Goal: Task Accomplishment & Management: Manage account settings

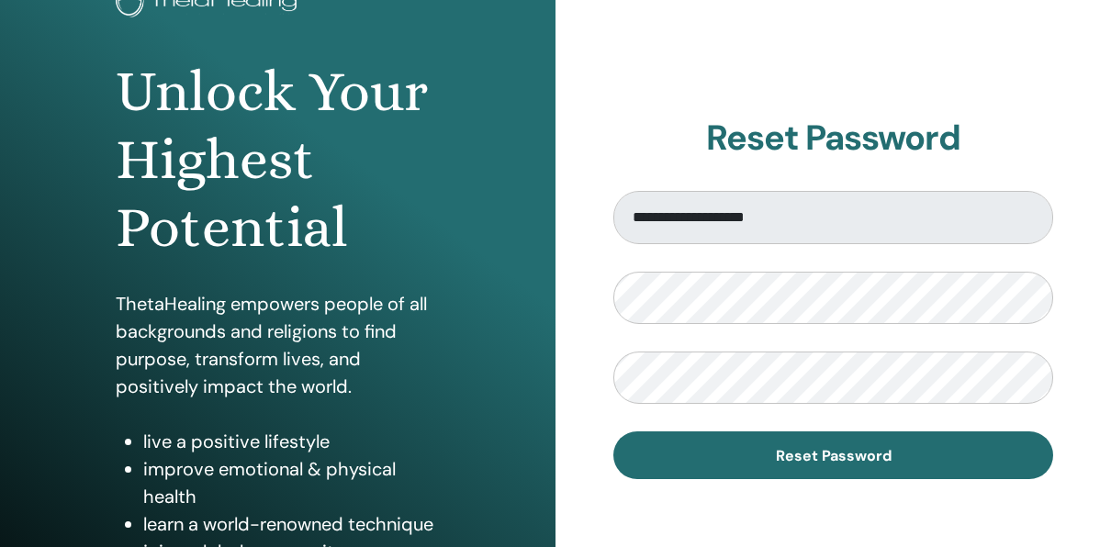
scroll to position [147, 0]
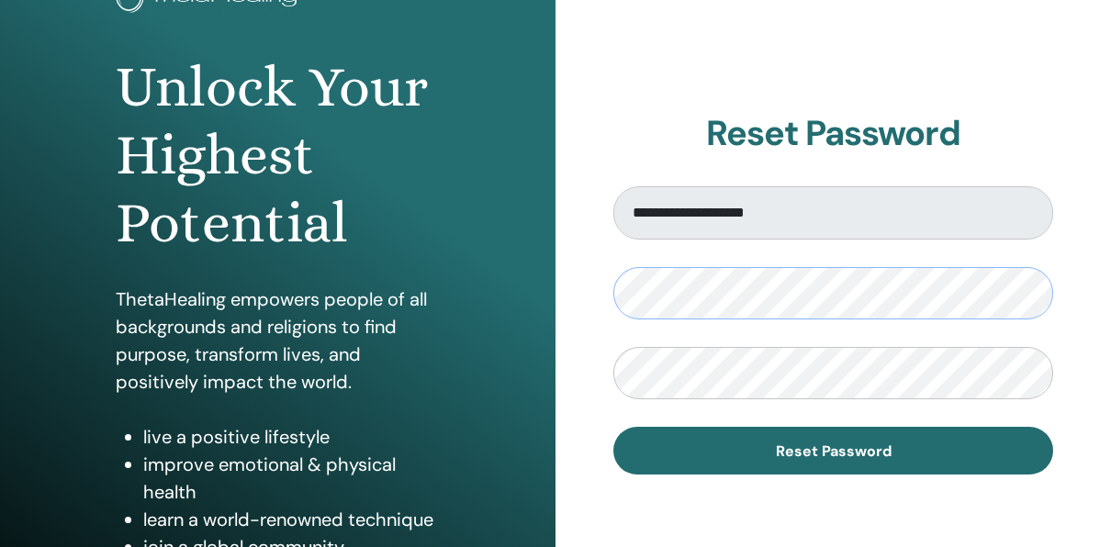
click at [530, 310] on div "**********" at bounding box center [555, 293] width 1111 height 881
click at [967, 498] on div "**********" at bounding box center [832, 293] width 555 height 881
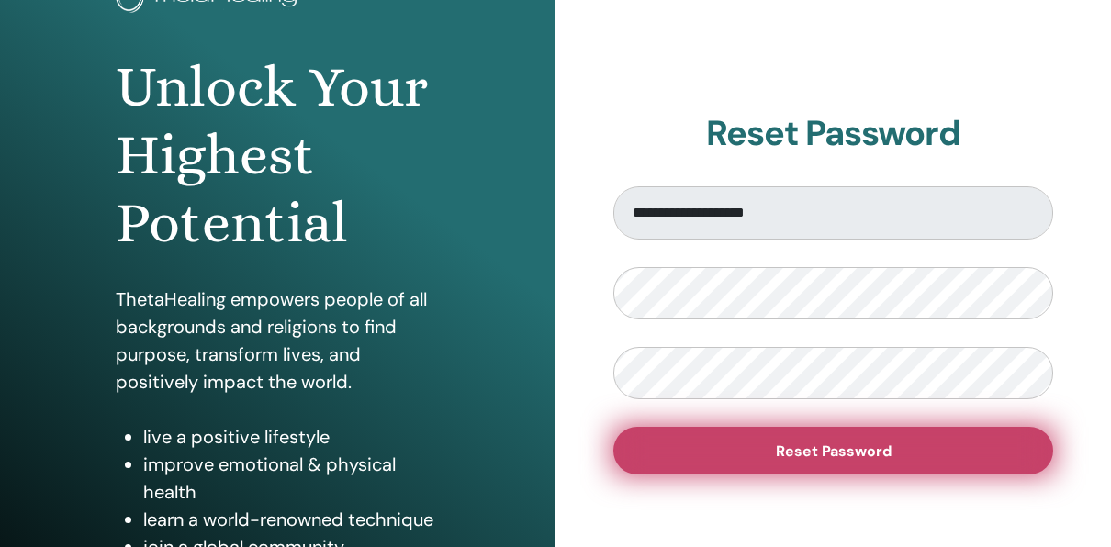
click at [899, 459] on button "Reset Password" at bounding box center [833, 451] width 440 height 48
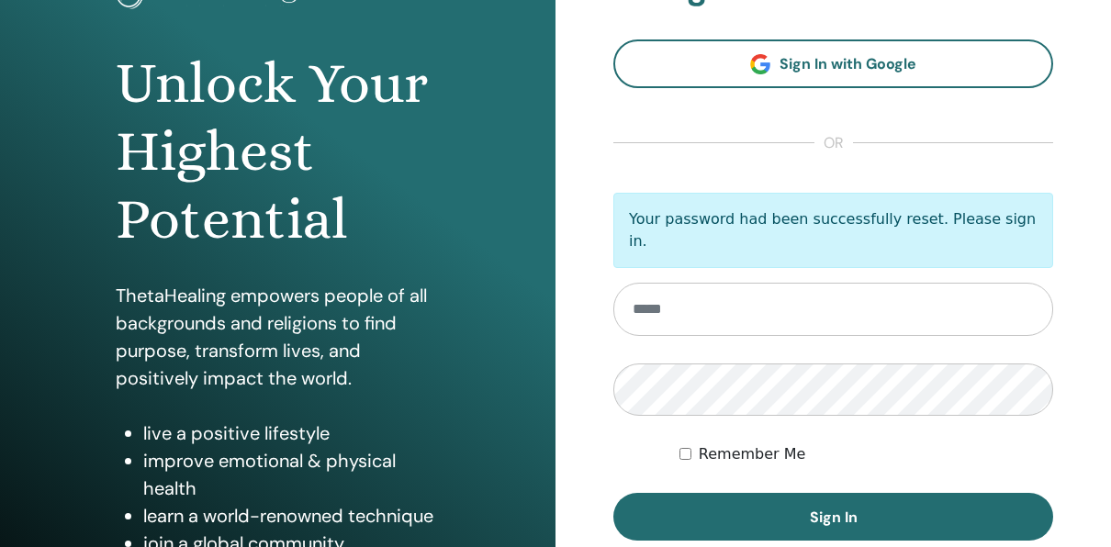
scroll to position [152, 0]
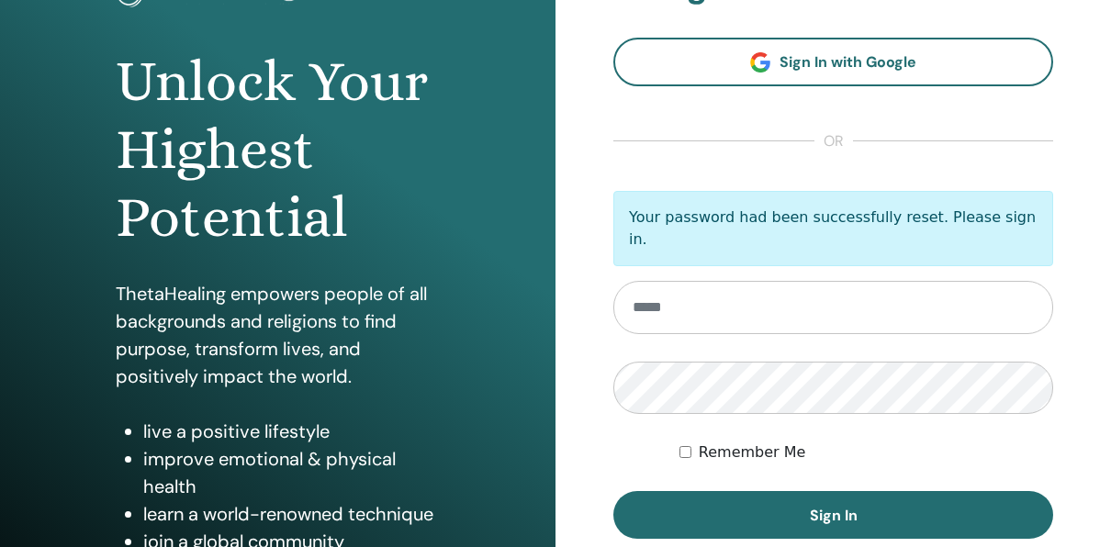
type input "**********"
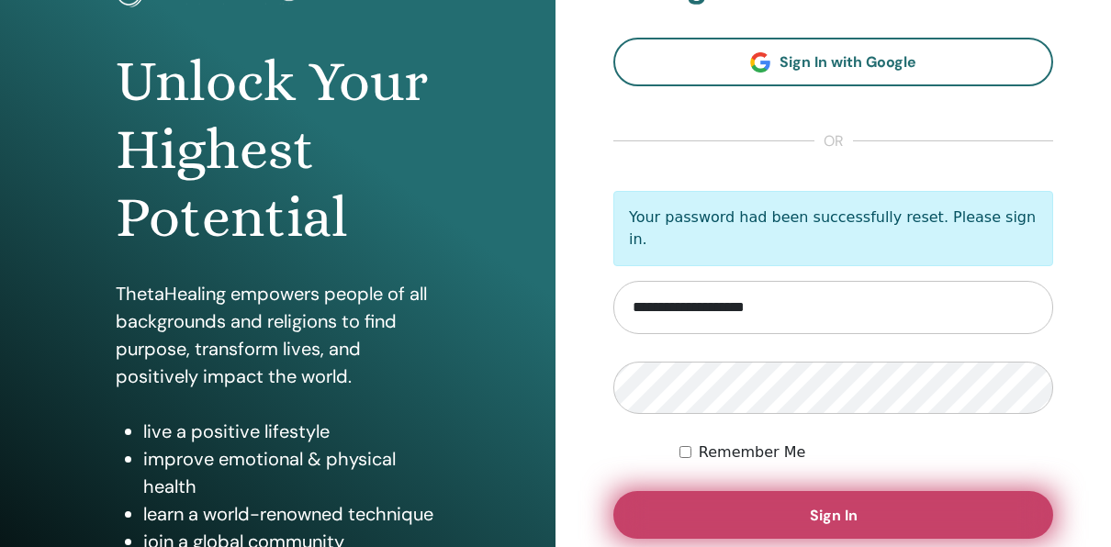
click at [830, 510] on span "Sign In" at bounding box center [834, 515] width 48 height 19
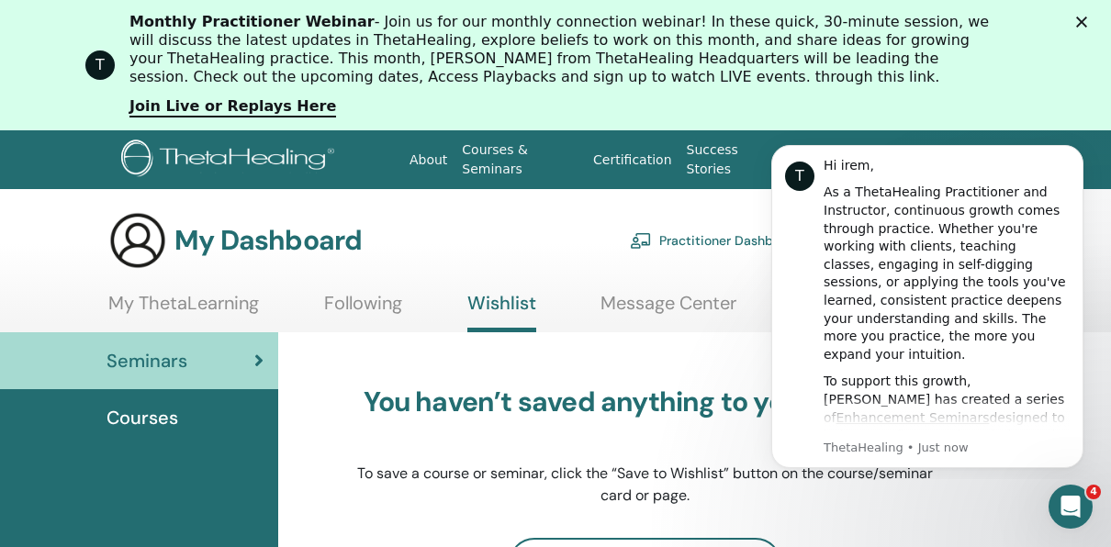
drag, startPoint x: 0, startPoint y: 0, endPoint x: 673, endPoint y: 446, distance: 807.3
click at [673, 446] on div "You haven’t saved anything to your Wishlist. To save a course or seminar, click…" at bounding box center [644, 446] width 578 height 121
click at [656, 439] on div "You haven’t saved anything to your Wishlist. To save a course or seminar, click…" at bounding box center [644, 446] width 578 height 121
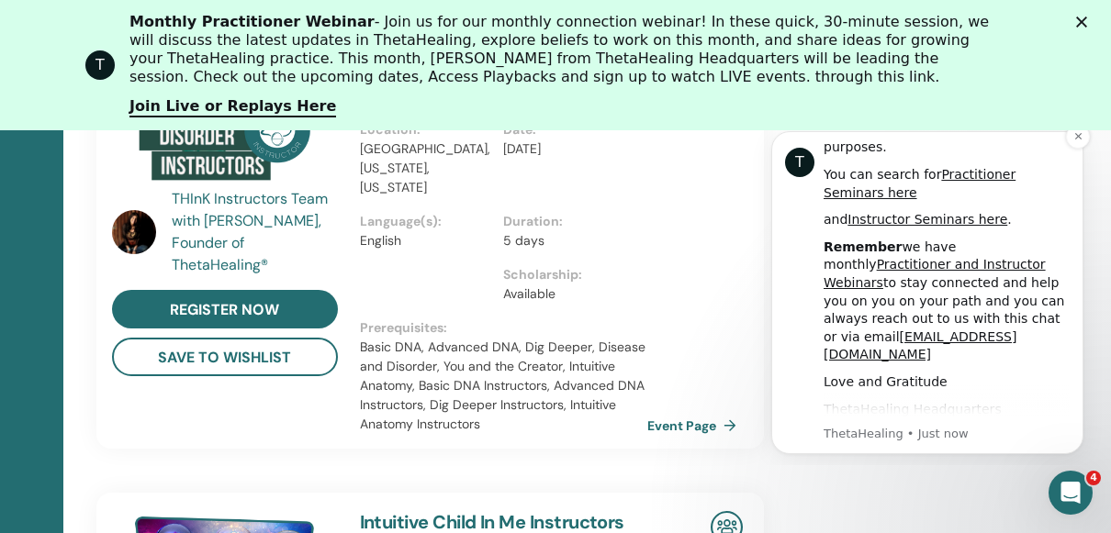
scroll to position [733, 0]
click at [1075, 137] on icon "Dismiss notification" at bounding box center [1078, 136] width 10 height 10
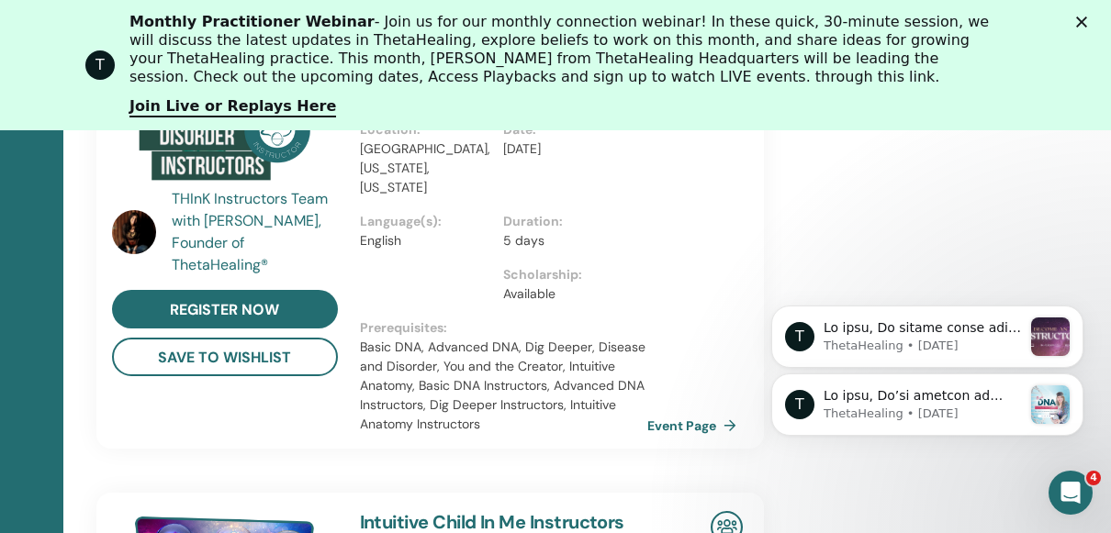
click at [1087, 18] on icon "Close" at bounding box center [1081, 22] width 11 height 11
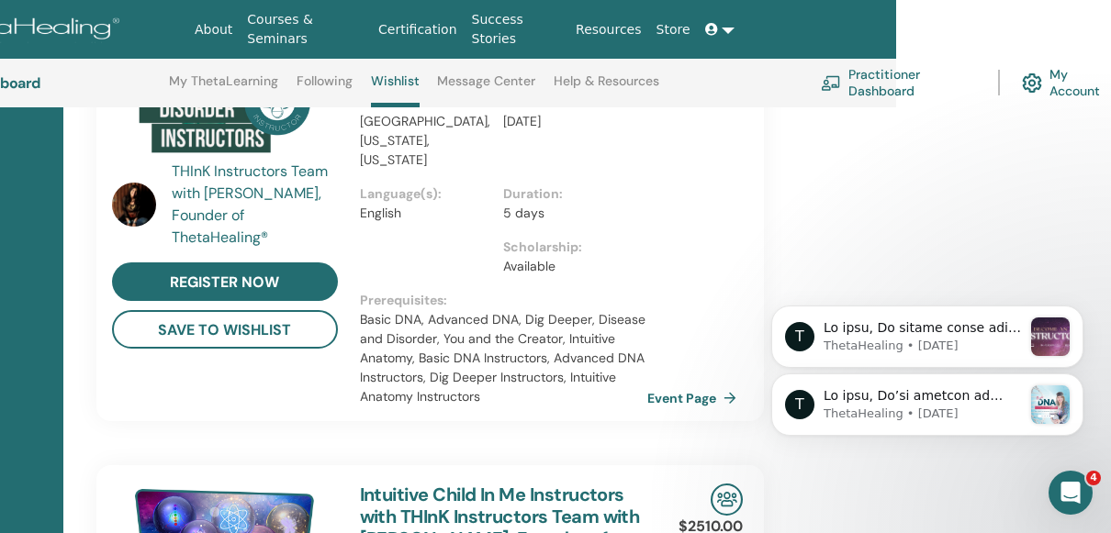
scroll to position [639, 215]
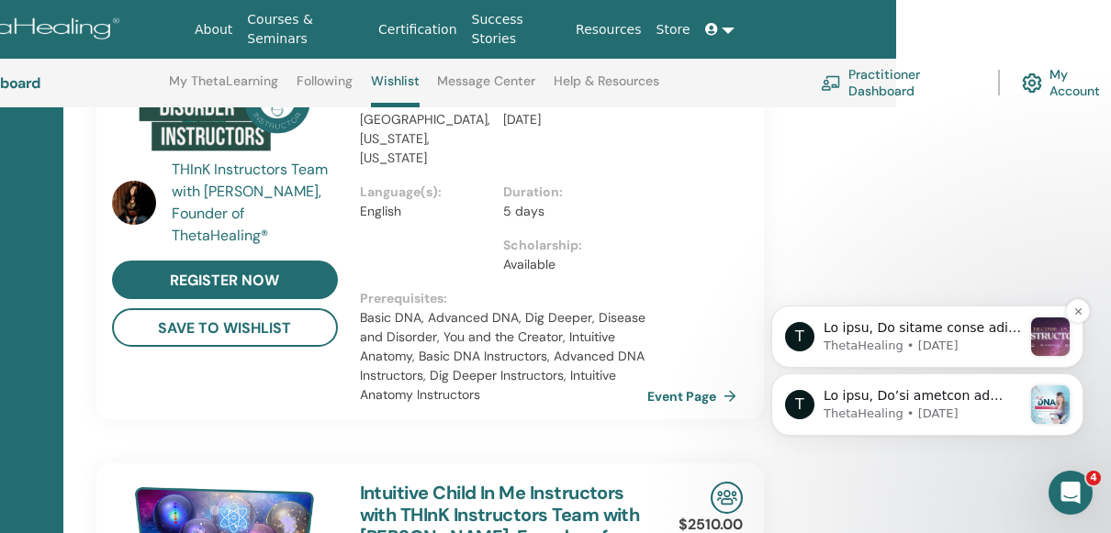
click at [957, 338] on p "ThetaHealing • 33w ago" at bounding box center [922, 346] width 198 height 17
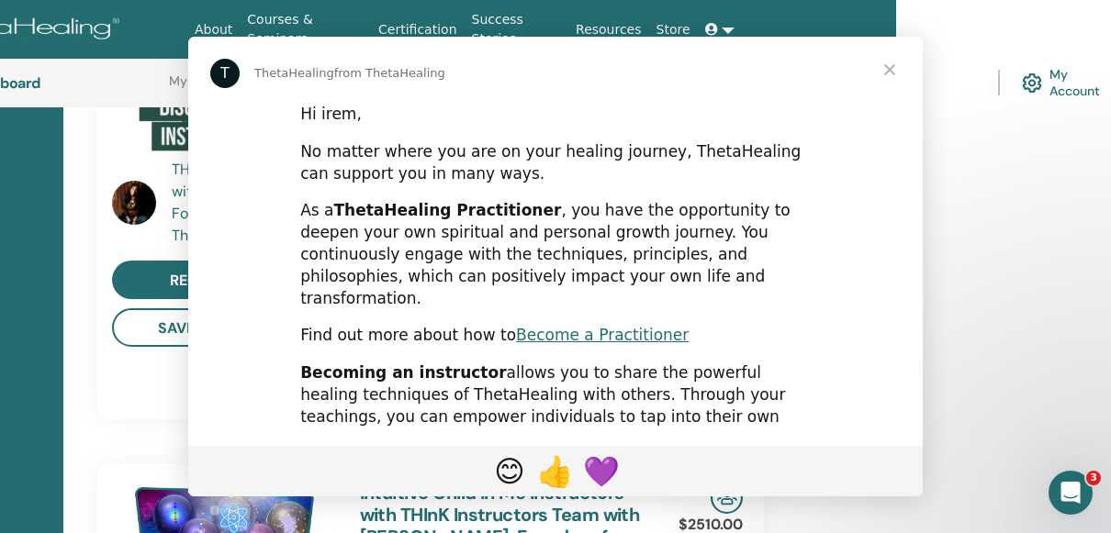
scroll to position [0, 0]
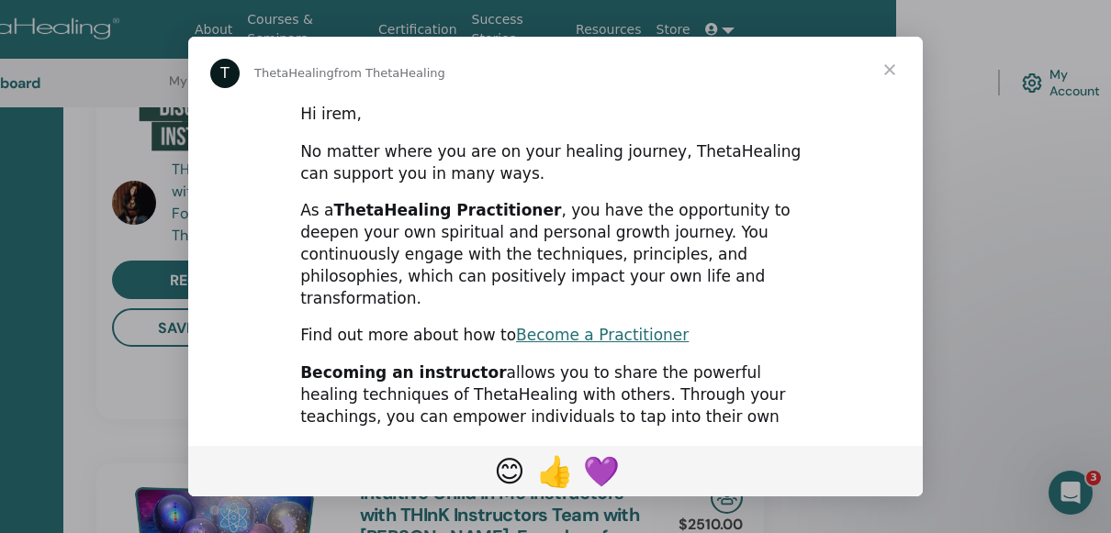
click at [891, 72] on span "Close" at bounding box center [889, 70] width 66 height 66
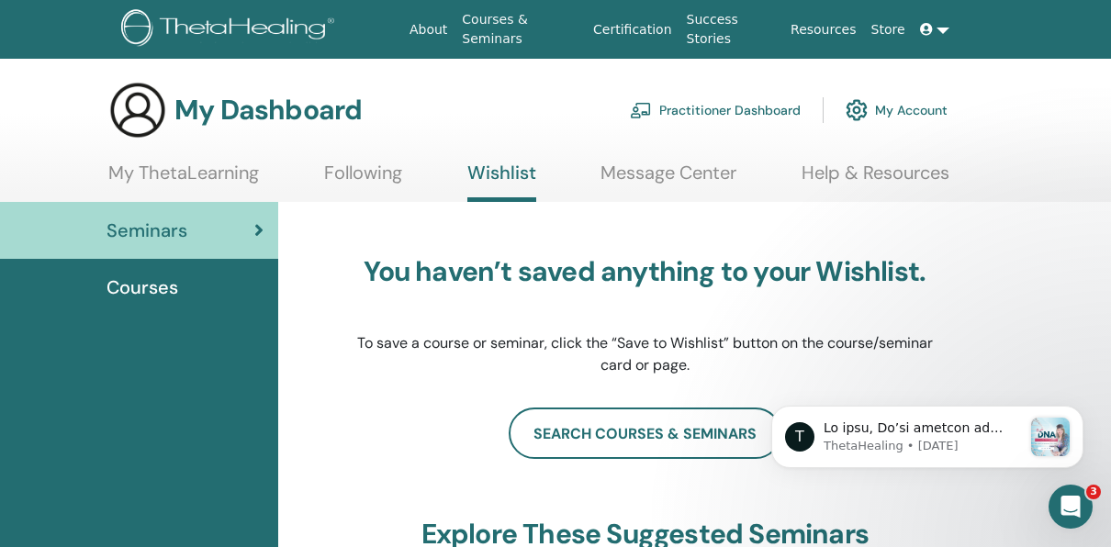
click at [689, 117] on link "Practitioner Dashboard" at bounding box center [715, 110] width 171 height 40
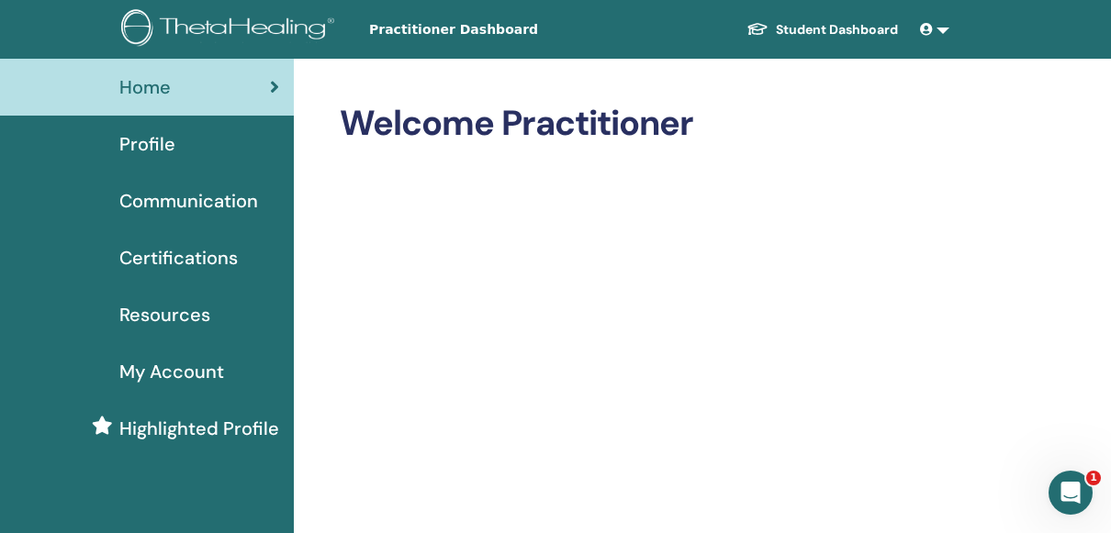
click at [186, 259] on span "Certifications" at bounding box center [178, 258] width 118 height 28
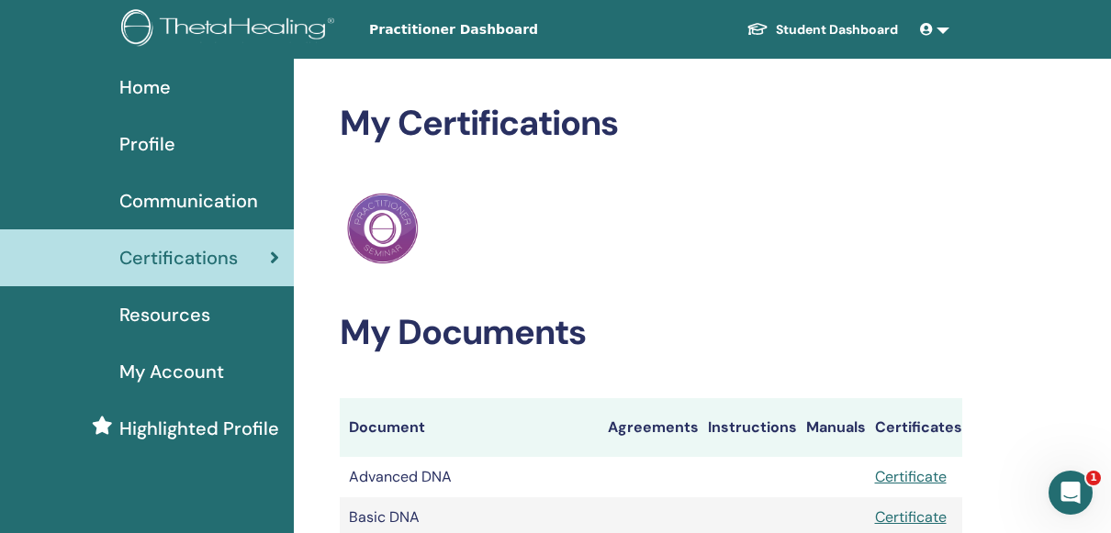
scroll to position [193, 0]
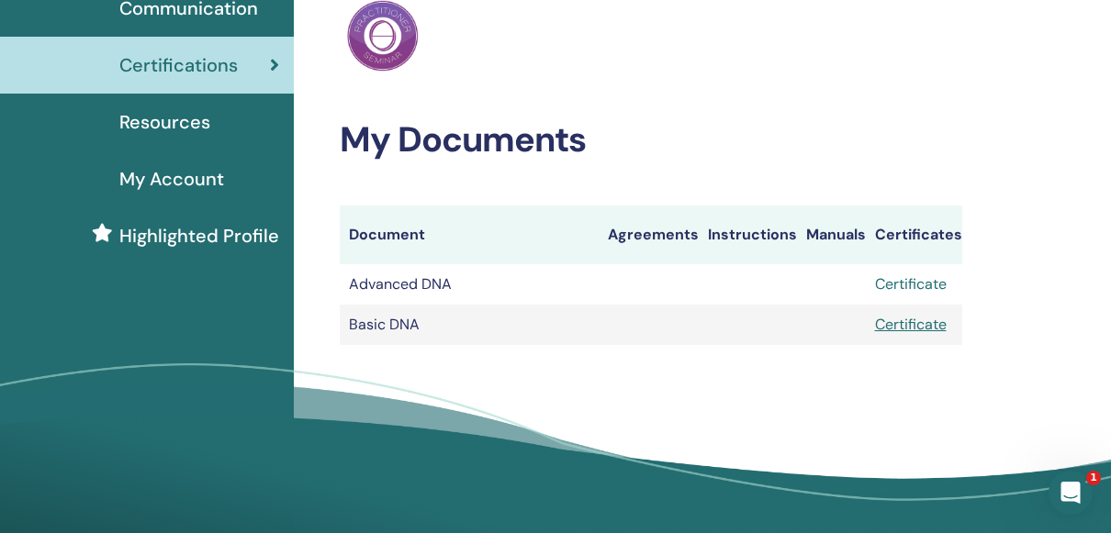
click at [923, 282] on link "Certificate" at bounding box center [911, 283] width 72 height 19
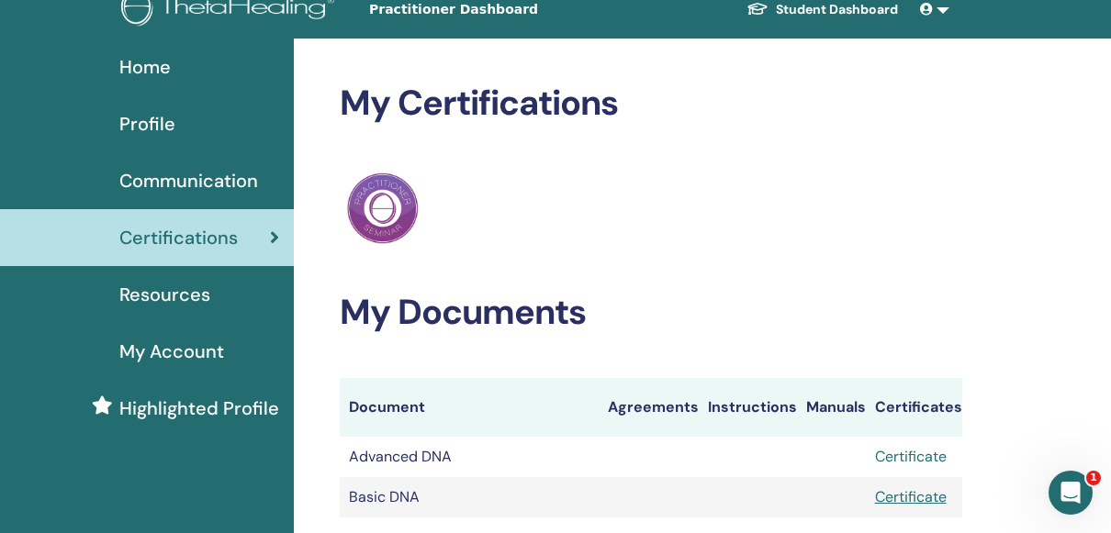
scroll to position [0, 0]
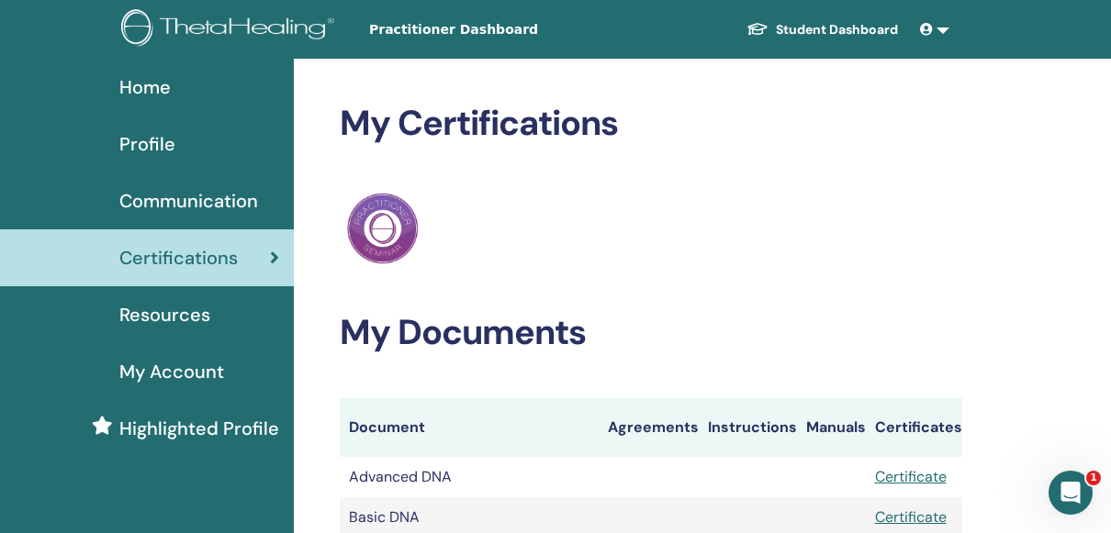
click at [157, 86] on span "Home" at bounding box center [144, 87] width 51 height 28
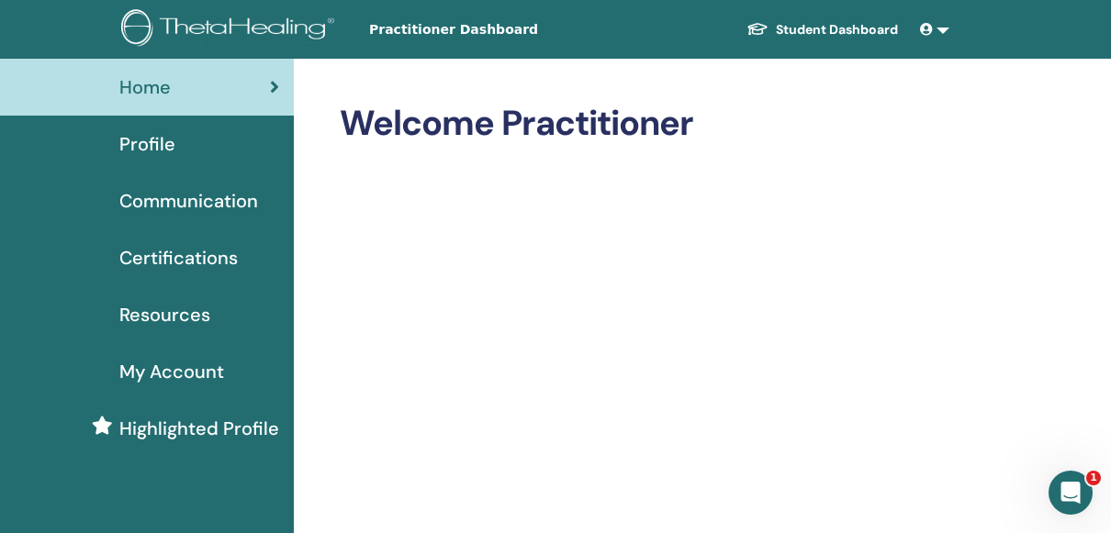
click at [185, 206] on span "Communication" at bounding box center [188, 201] width 139 height 28
